Goal: Task Accomplishment & Management: Use online tool/utility

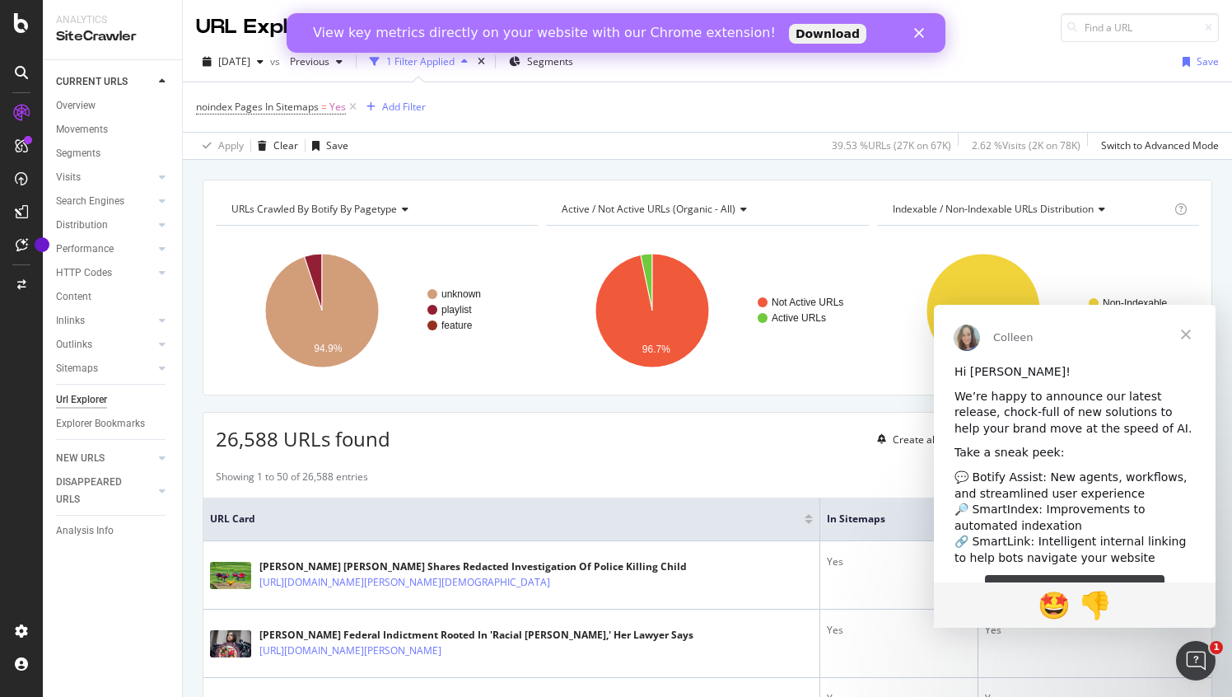
click at [921, 32] on polygon "Close" at bounding box center [919, 33] width 10 height 10
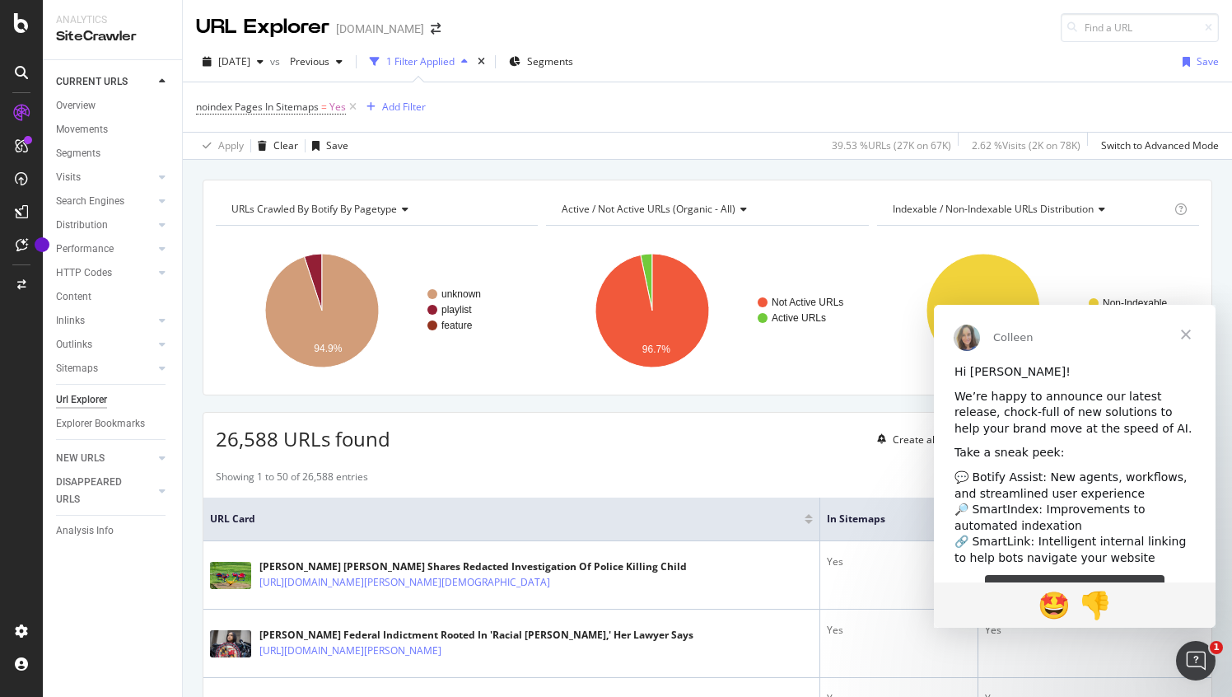
click at [1189, 337] on span "Close" at bounding box center [1185, 334] width 59 height 59
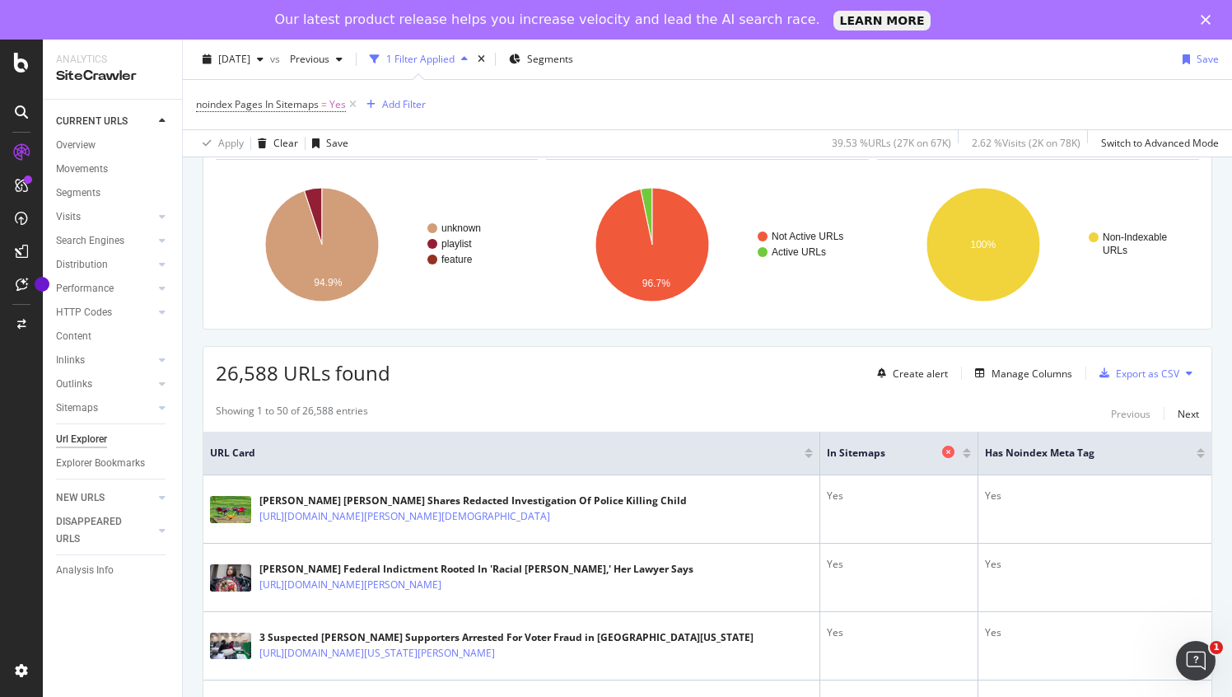
scroll to position [129, 0]
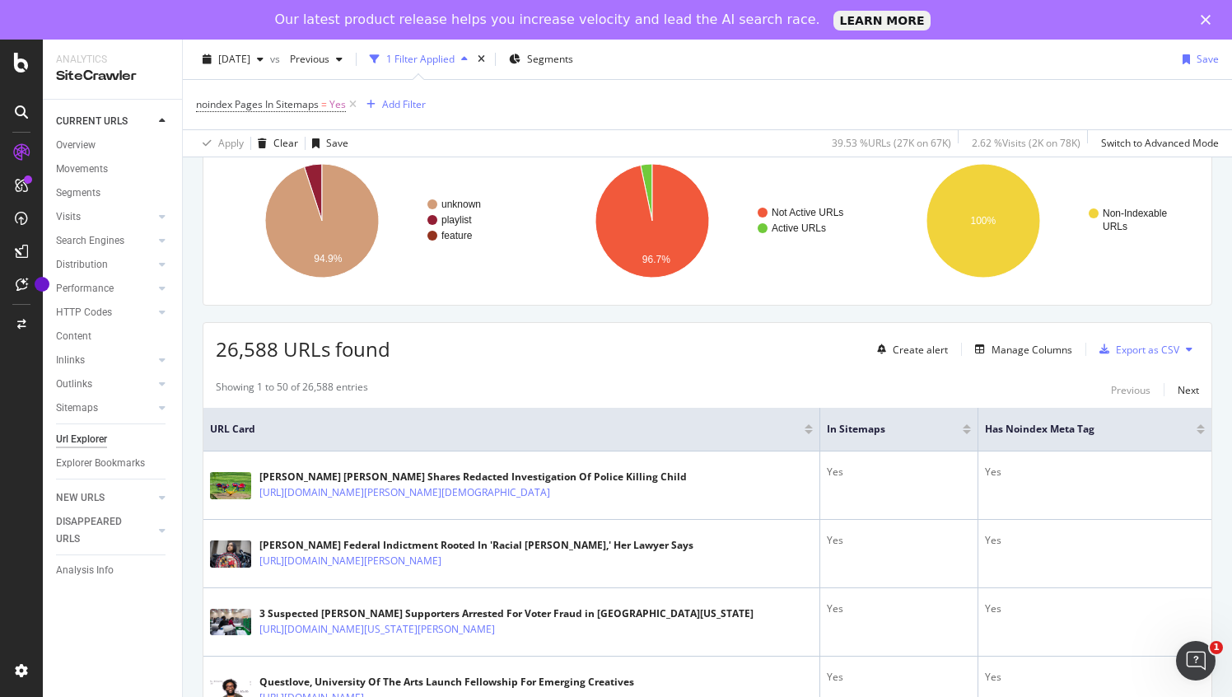
click at [1206, 13] on div "Our latest product release helps you increase velocity and lead the AI search r…" at bounding box center [616, 20] width 1232 height 26
click at [1206, 16] on icon "Close" at bounding box center [1206, 20] width 10 height 10
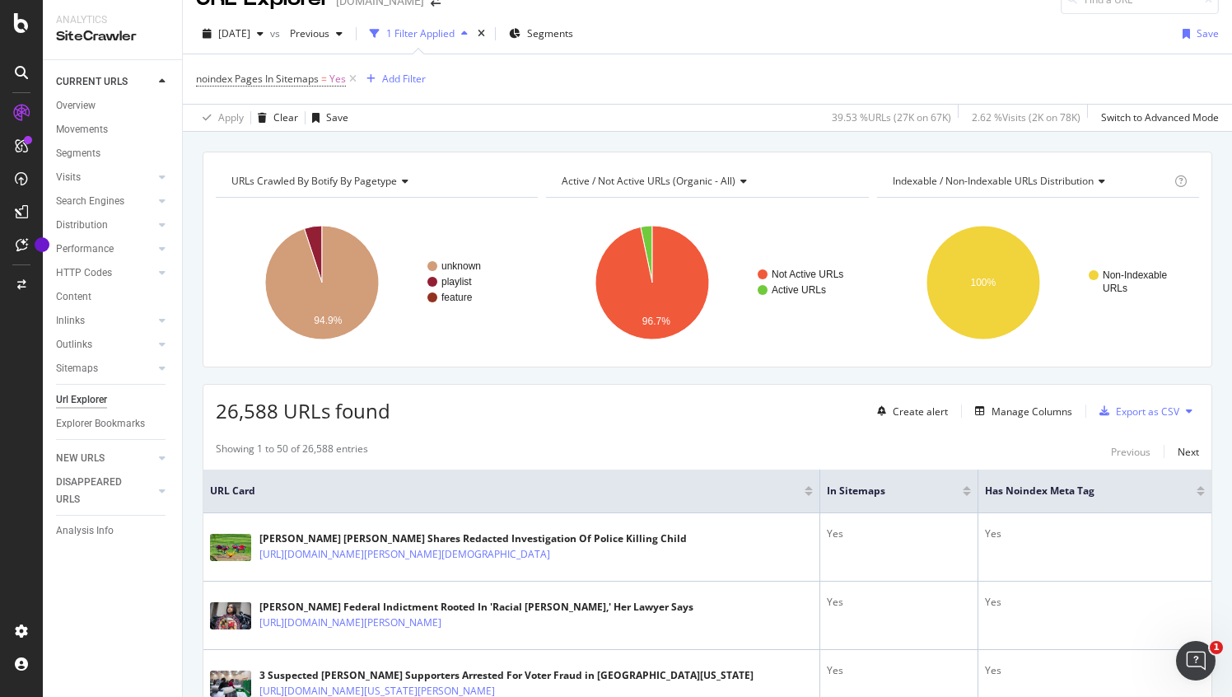
scroll to position [0, 0]
